Goal: Information Seeking & Learning: Learn about a topic

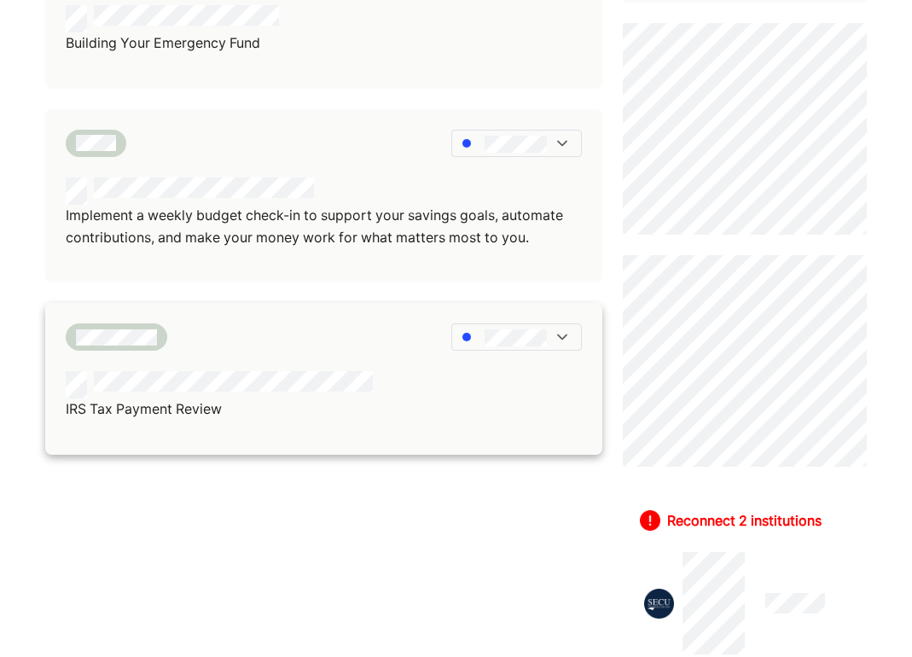
scroll to position [640, 0]
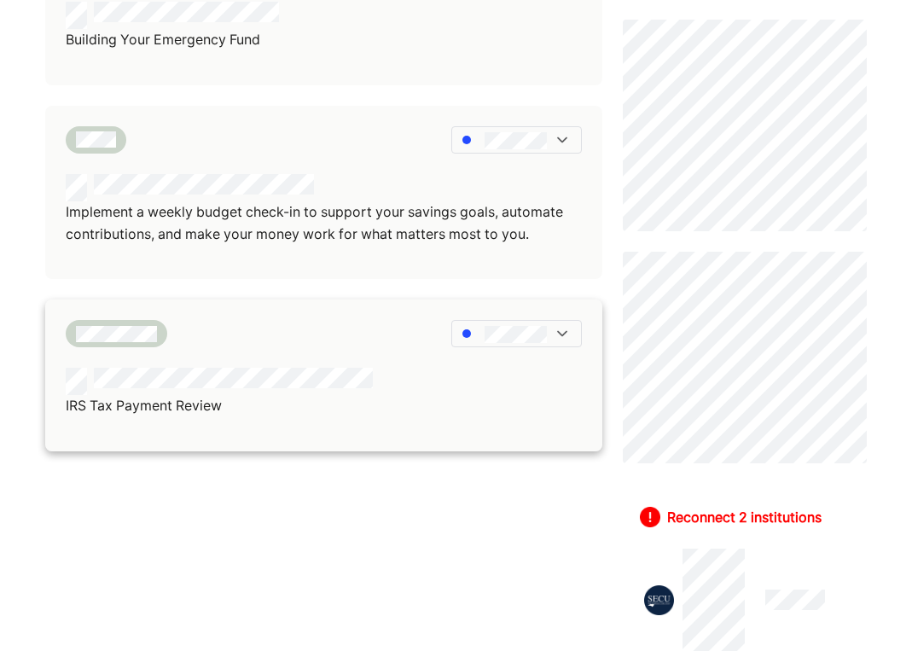
click at [213, 351] on div "IRS Tax Payment Review" at bounding box center [323, 375] width 557 height 152
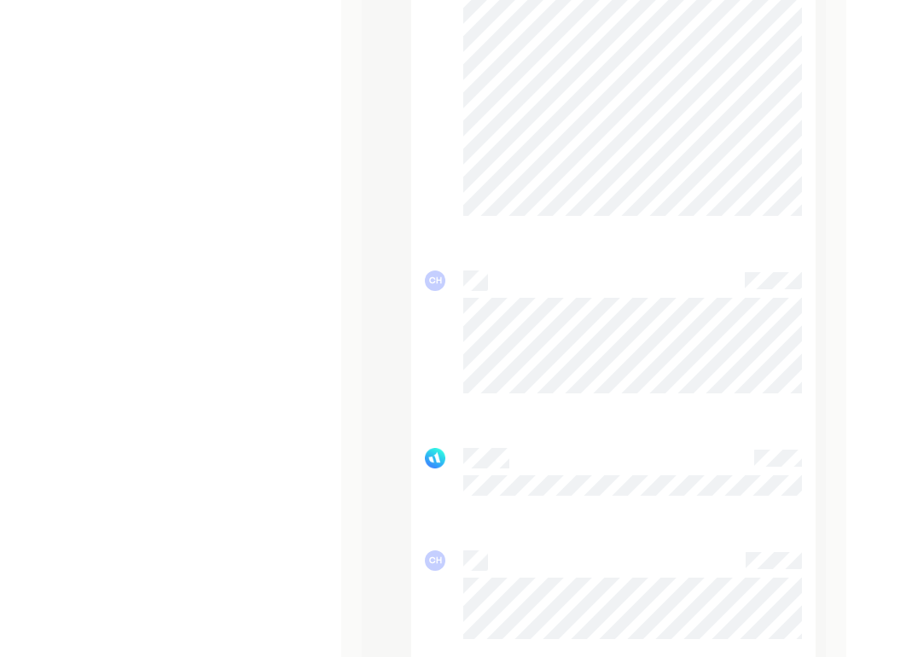
scroll to position [2043, 0]
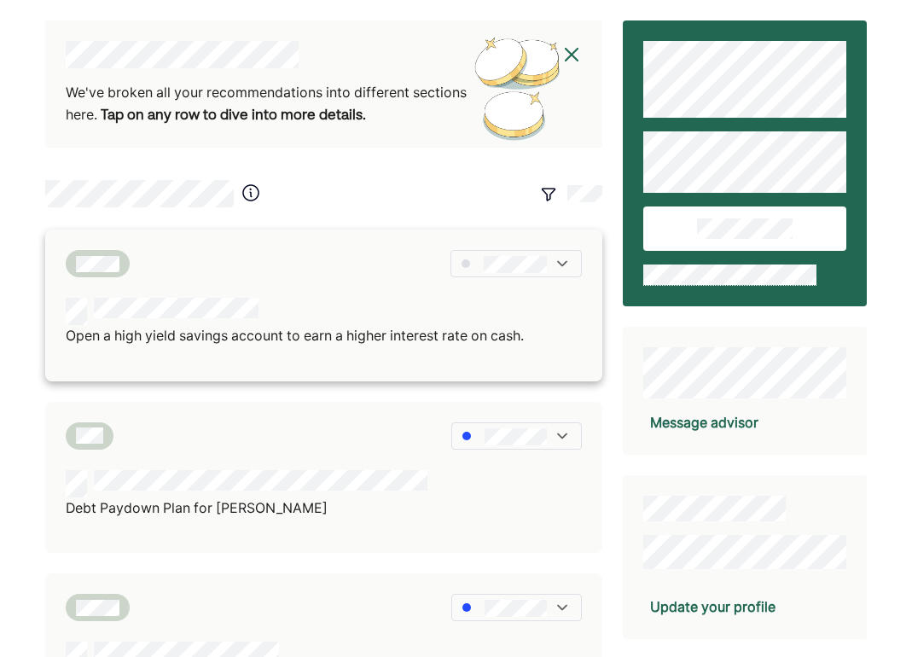
click at [562, 258] on img at bounding box center [562, 263] width 17 height 17
click at [395, 278] on div "Open a high yield savings account to earn a higher interest rate on cash." at bounding box center [323, 305] width 557 height 152
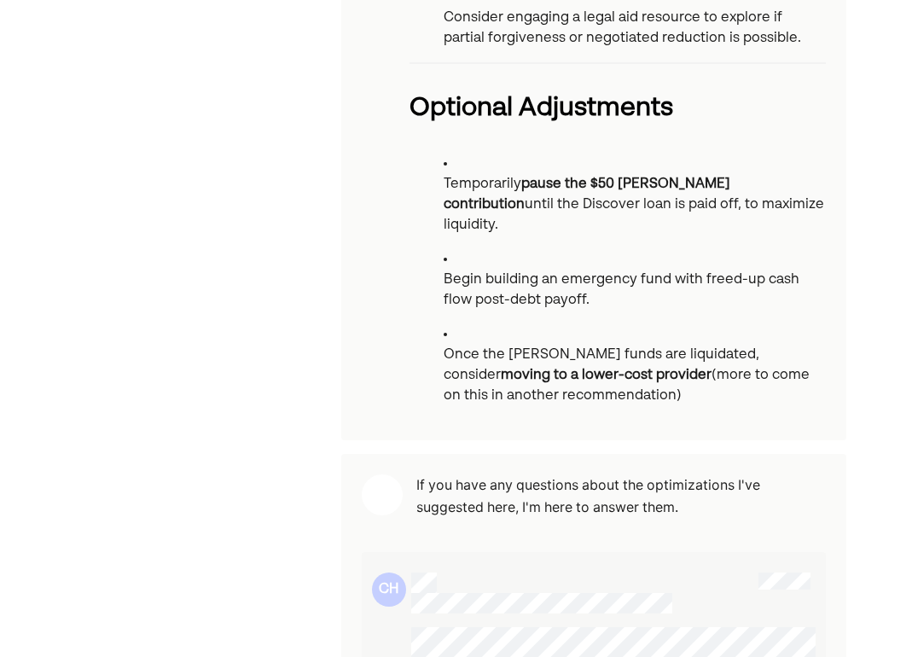
scroll to position [2055, 0]
drag, startPoint x: 684, startPoint y: 328, endPoint x: 687, endPoint y: 320, distance: 9.2
click at [687, 573] on div at bounding box center [566, 593] width 310 height 41
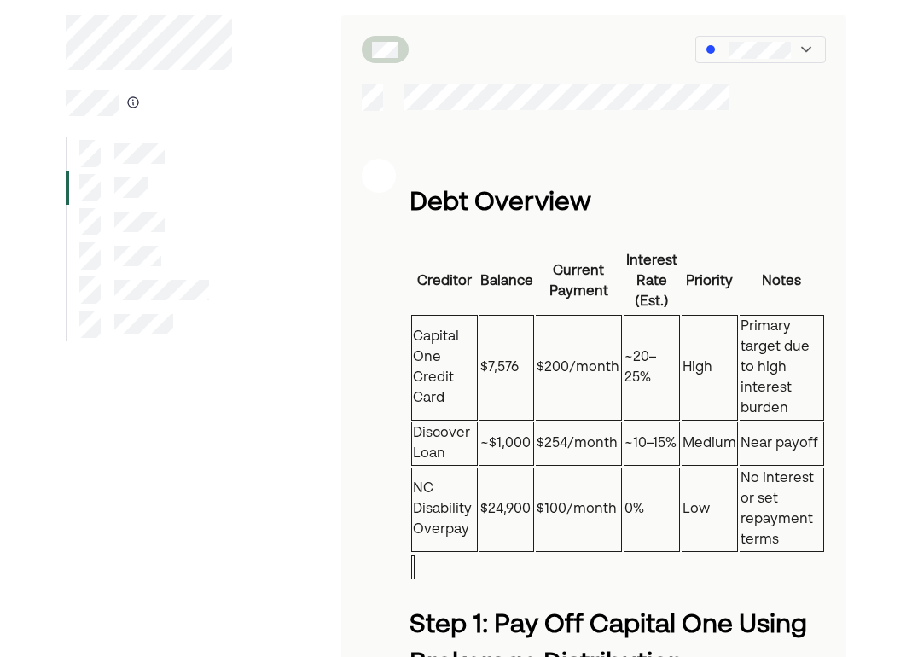
scroll to position [55, 0]
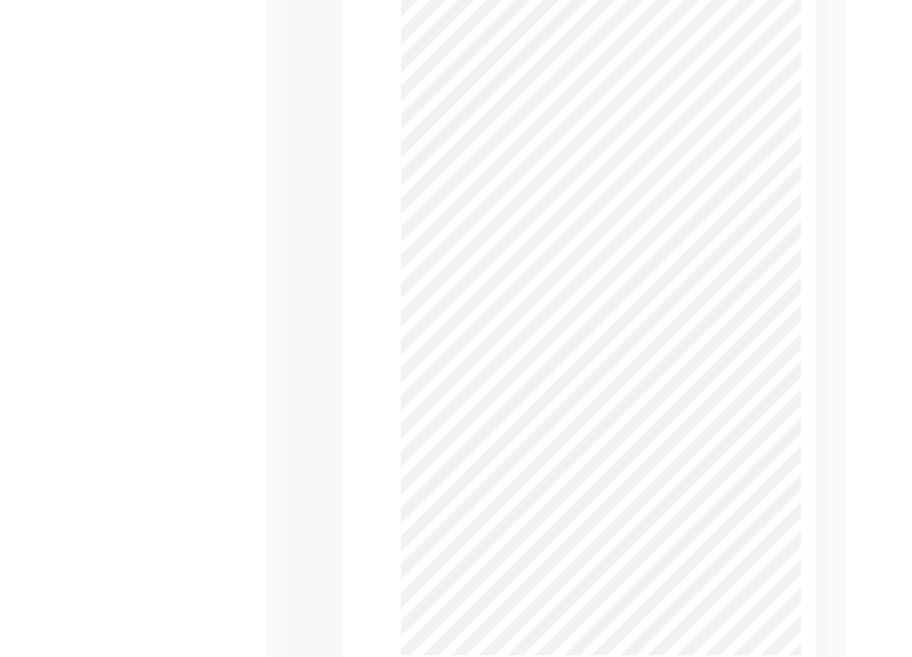
scroll to position [2294, 0]
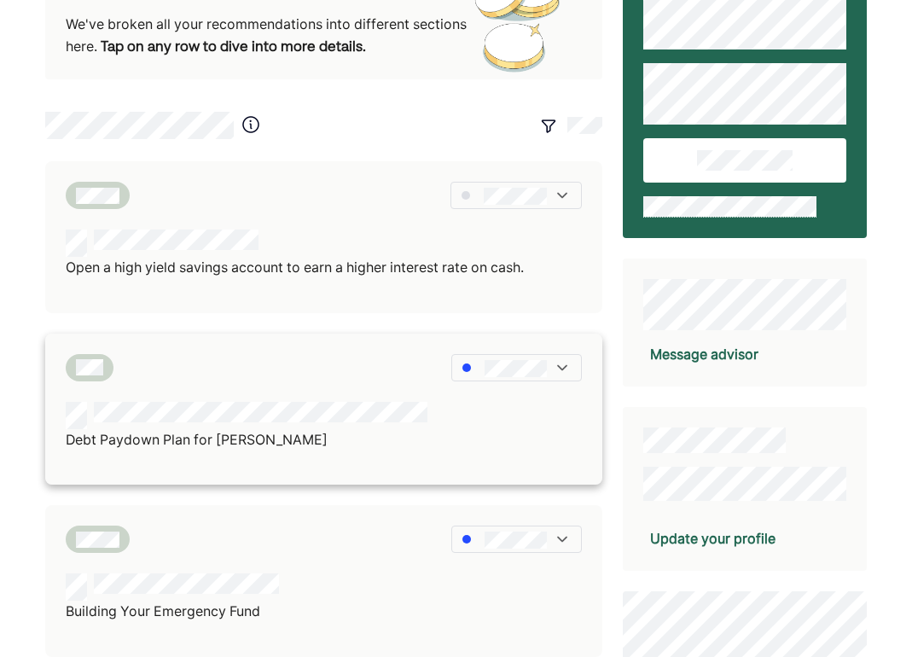
scroll to position [72, 0]
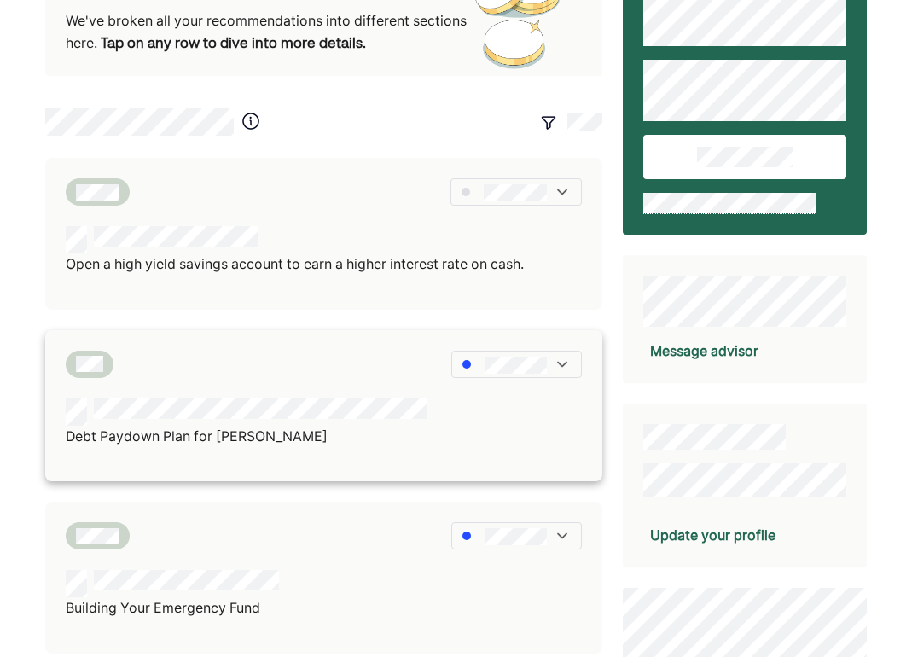
click at [154, 385] on div "Debt Paydown Plan for [PERSON_NAME]" at bounding box center [323, 406] width 557 height 152
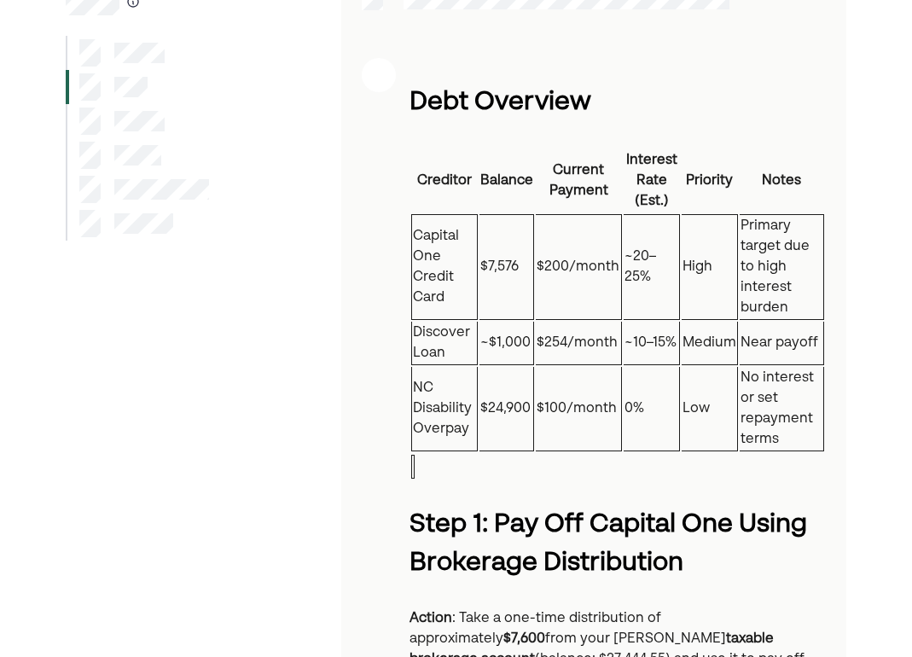
scroll to position [191, 0]
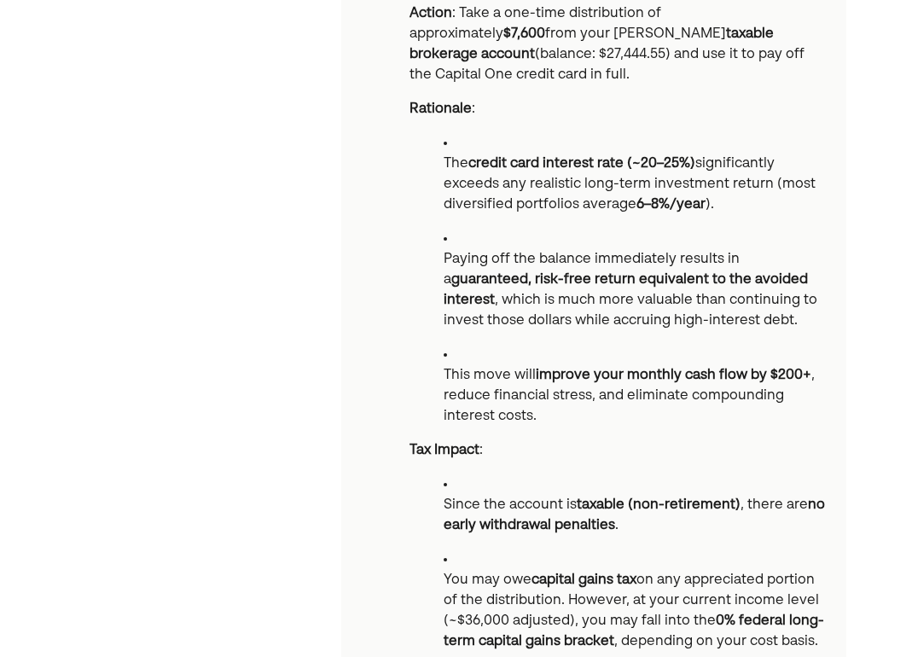
scroll to position [762, 0]
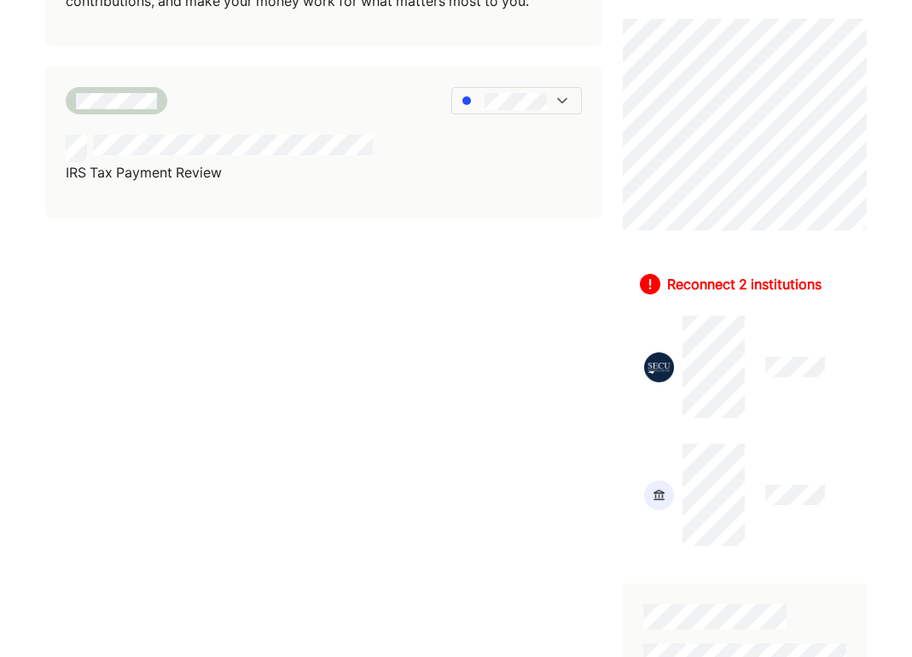
scroll to position [872, 0]
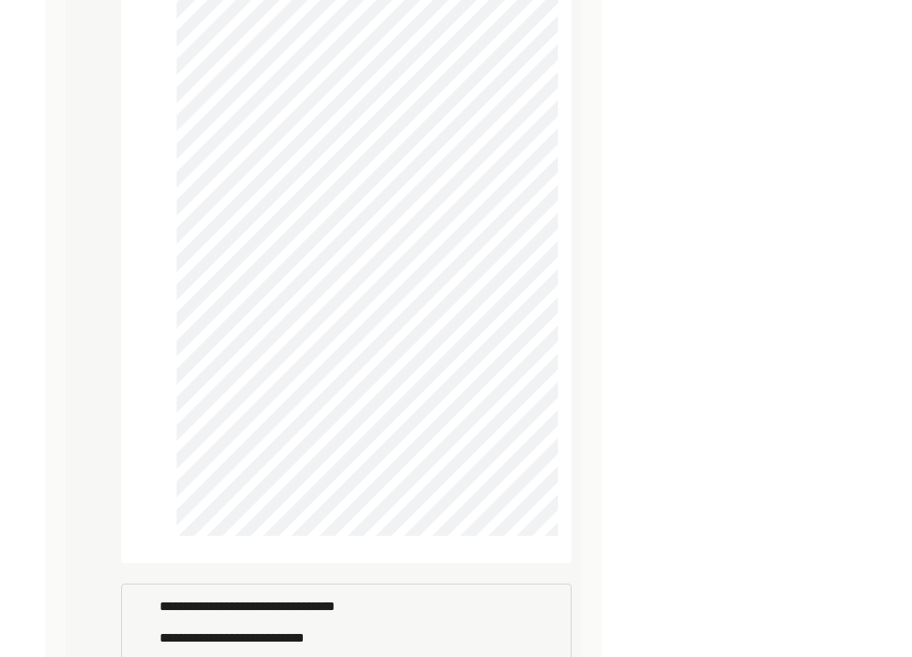
scroll to position [4976, 0]
